Goal: Information Seeking & Learning: Learn about a topic

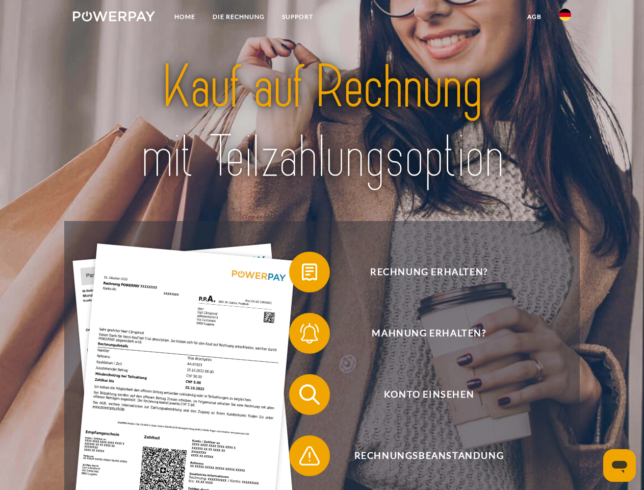
click at [114, 18] on img at bounding box center [114, 16] width 82 height 10
click at [565, 18] on img at bounding box center [565, 15] width 12 height 12
click at [534, 17] on link "agb" at bounding box center [535, 17] width 32 height 18
click at [302, 274] on span at bounding box center [294, 271] width 51 height 51
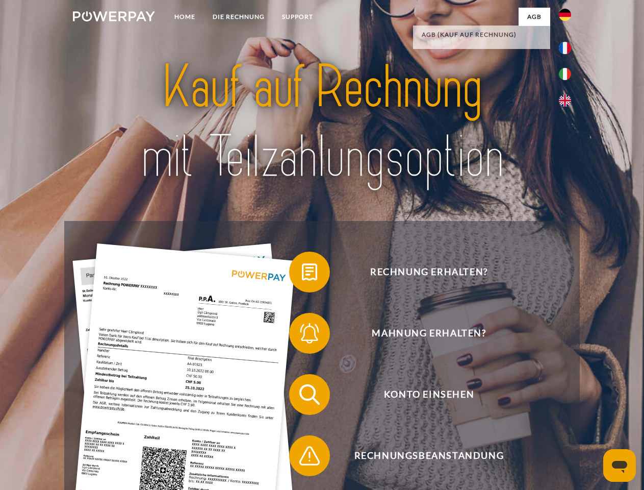
click at [302, 335] on span at bounding box center [294, 332] width 51 height 51
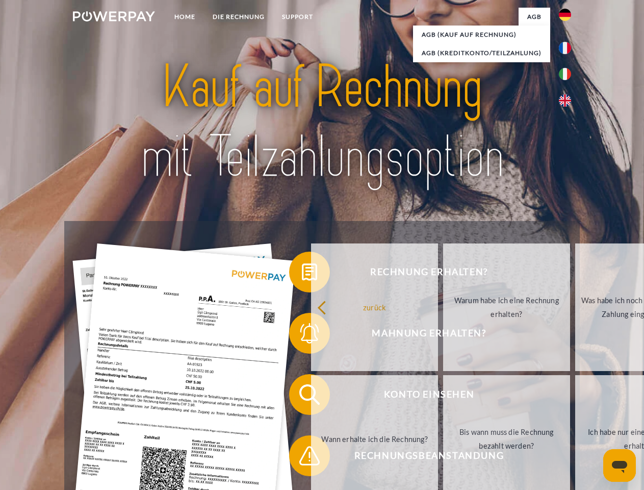
click at [443, 396] on link "Bis wann muss die Rechnung bezahlt werden?" at bounding box center [506, 438] width 127 height 127
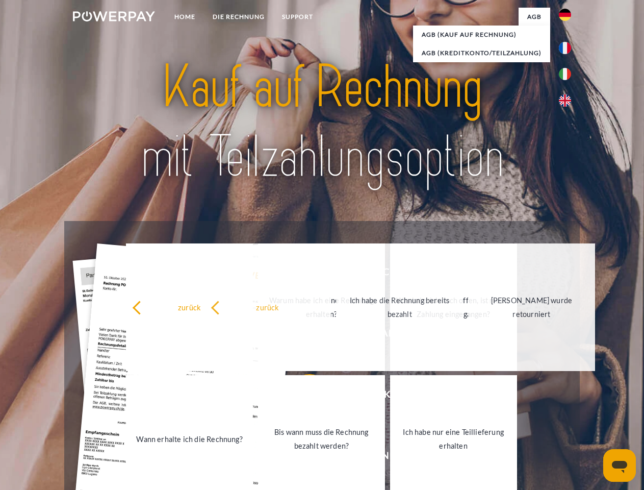
click at [390, 457] on link "Ich habe nur eine Teillieferung erhalten" at bounding box center [453, 438] width 127 height 127
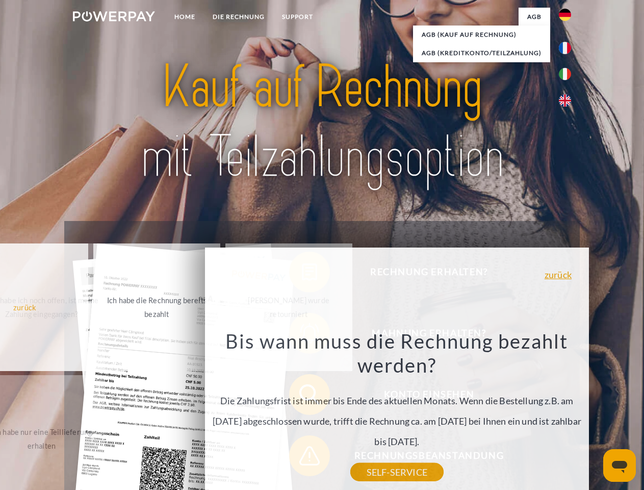
click at [620, 465] on icon "Messaging-Fenster öffnen" at bounding box center [619, 466] width 15 height 12
